Goal: Submit feedback/report problem

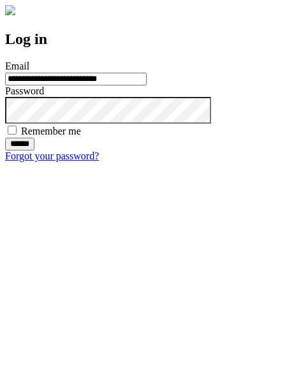
click at [34, 150] on input "******" at bounding box center [19, 144] width 29 height 13
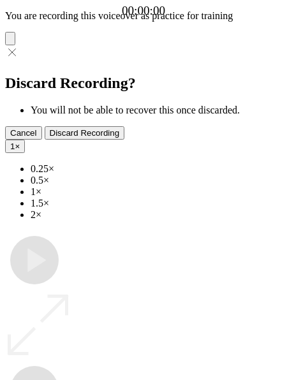
type input "**********"
